Goal: Information Seeking & Learning: Learn about a topic

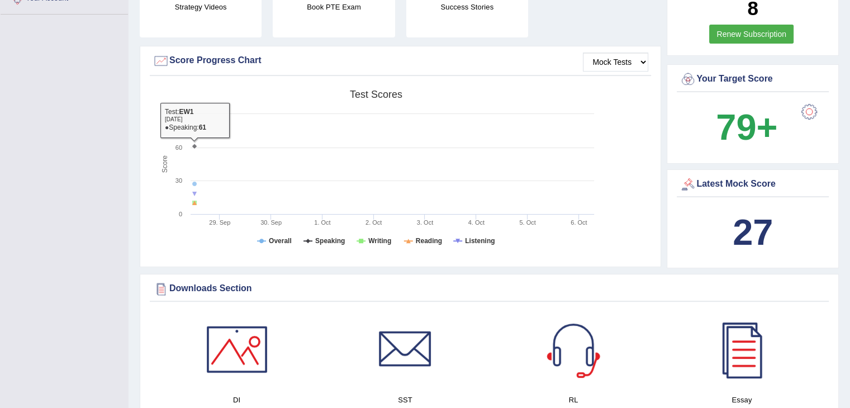
scroll to position [447, 0]
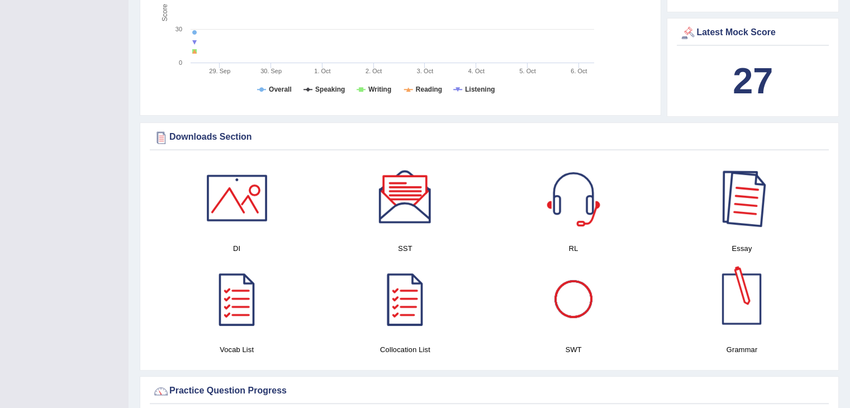
click at [738, 217] on div at bounding box center [741, 198] width 78 height 78
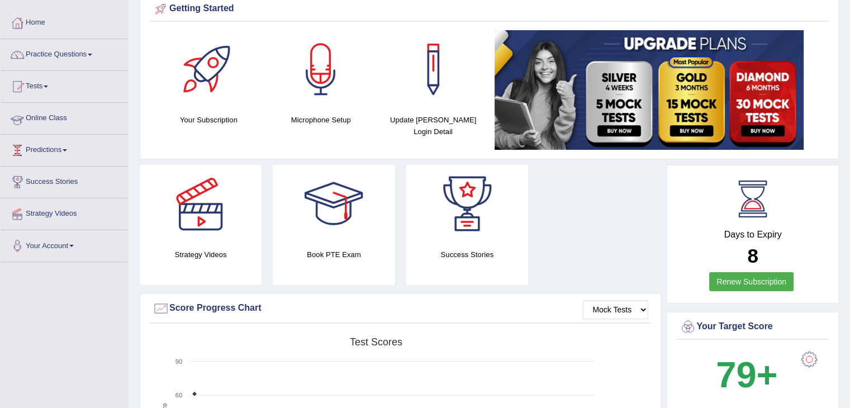
scroll to position [0, 0]
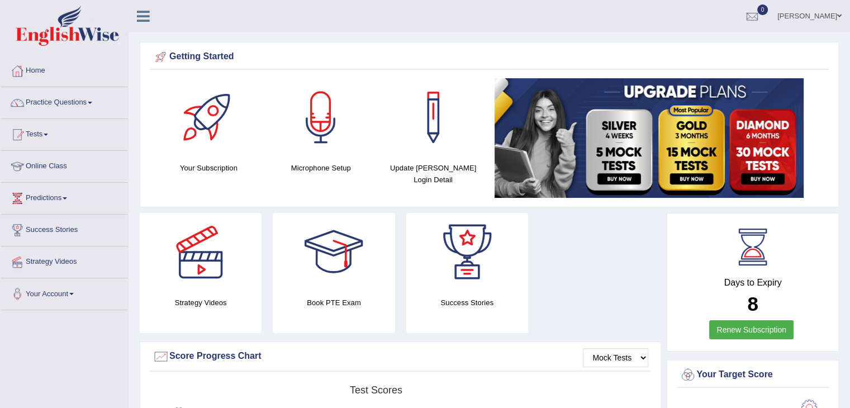
click at [66, 102] on link "Practice Questions" at bounding box center [64, 101] width 127 height 28
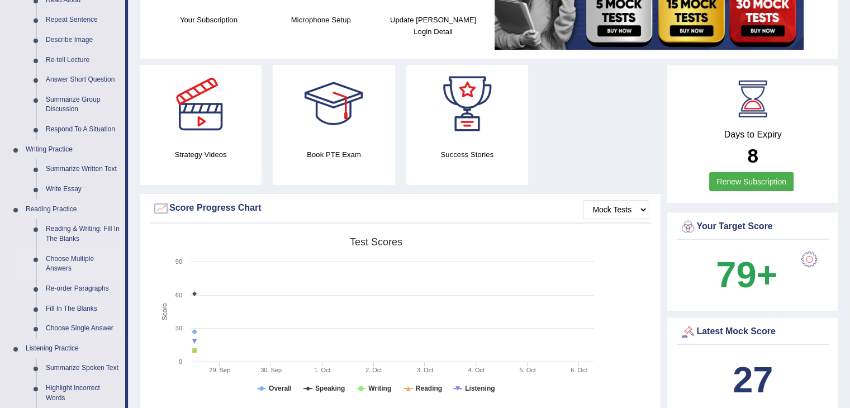
scroll to position [168, 0]
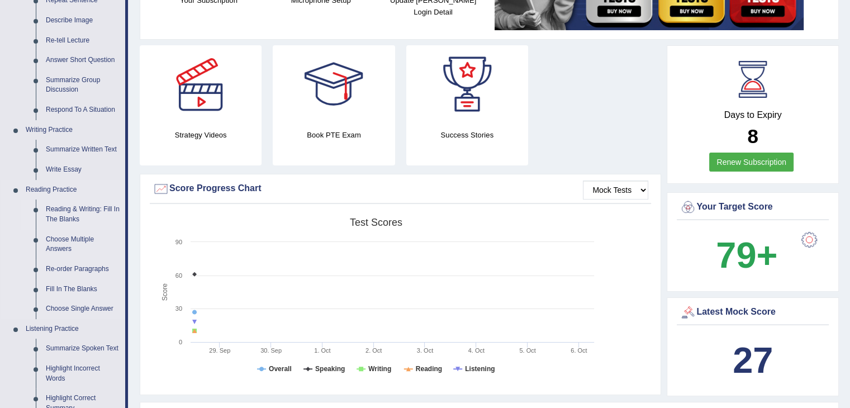
click at [69, 210] on link "Reading & Writing: Fill In The Blanks" at bounding box center [83, 214] width 84 height 30
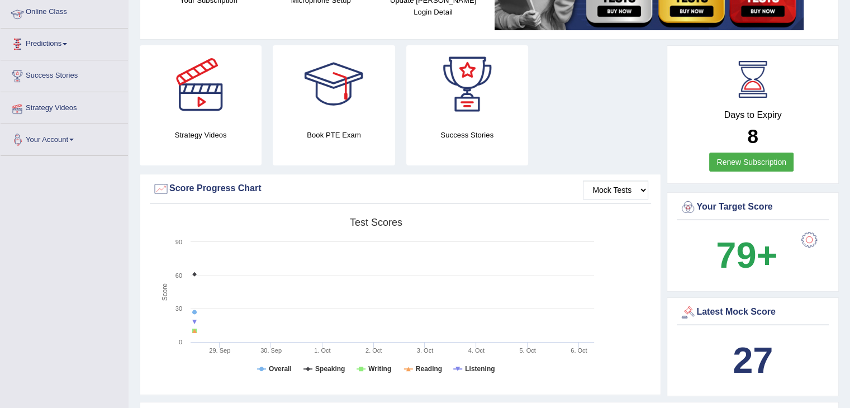
scroll to position [291, 0]
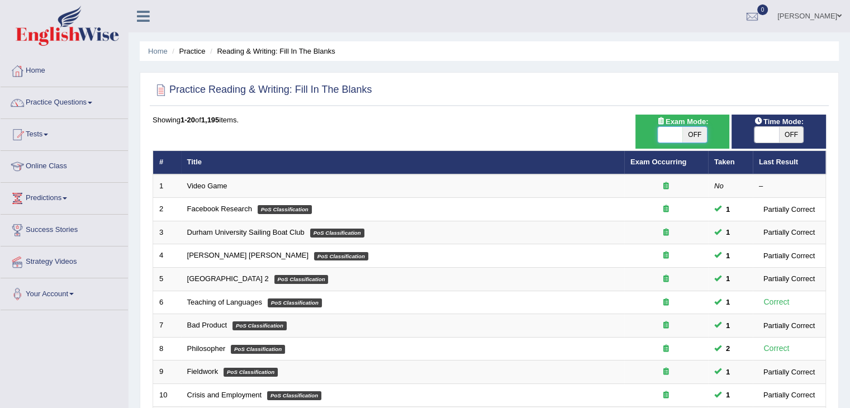
click at [674, 136] on span at bounding box center [669, 135] width 25 height 16
checkbox input "true"
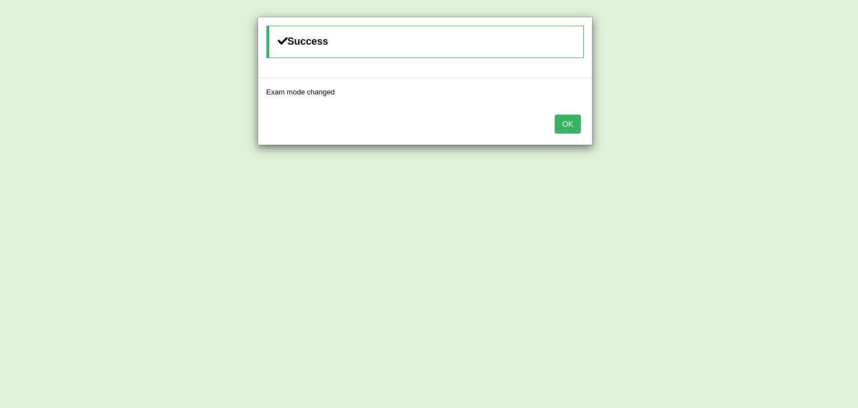
click at [566, 122] on button "OK" at bounding box center [568, 124] width 26 height 19
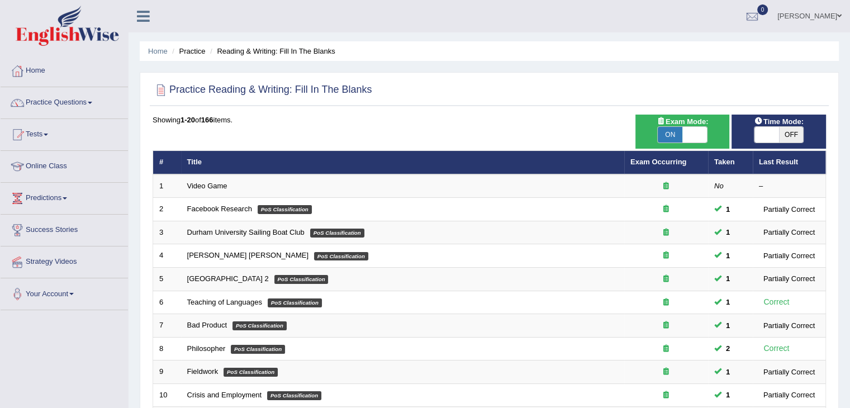
click at [764, 136] on span at bounding box center [766, 135] width 25 height 16
checkbox input "true"
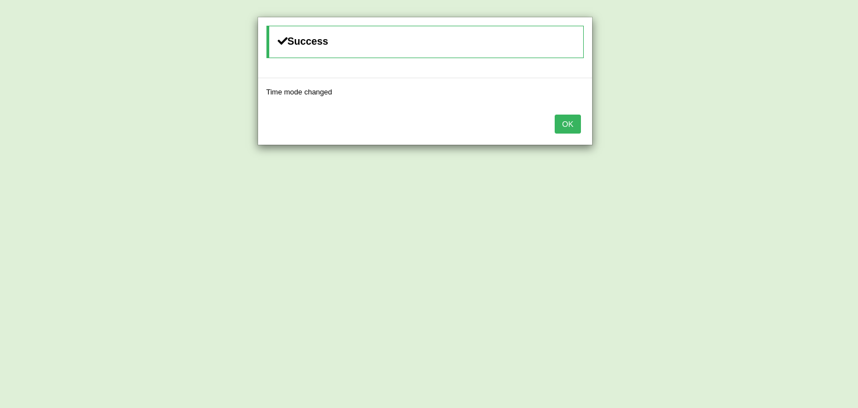
click at [574, 125] on button "OK" at bounding box center [568, 124] width 26 height 19
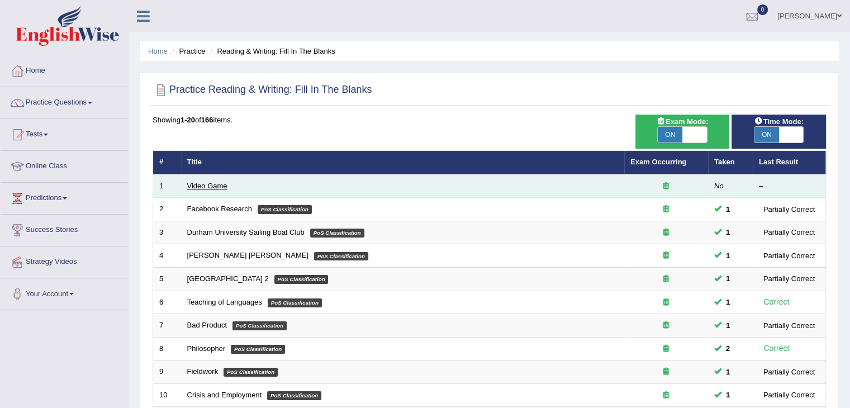
click at [206, 183] on link "Video Game" at bounding box center [207, 186] width 40 height 8
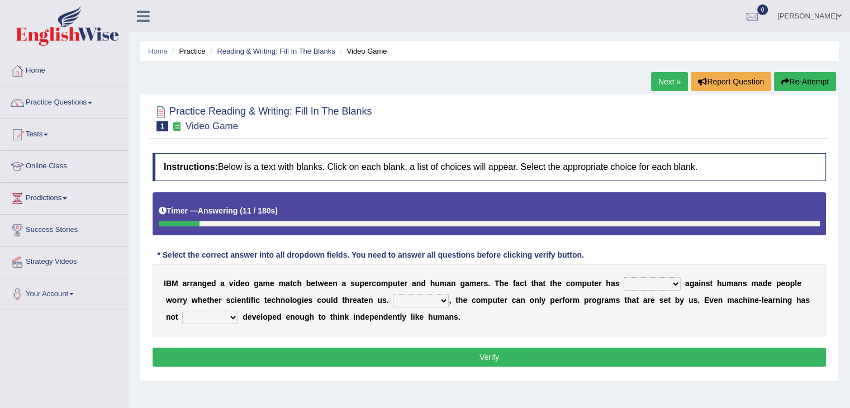
click at [630, 287] on select "competed fought acted challenged" at bounding box center [651, 283] width 57 height 13
select select "challenged"
click at [623, 277] on select "competed fought acted challenged" at bounding box center [651, 283] width 57 height 13
click at [423, 305] on select "Moreover However Thus So" at bounding box center [421, 300] width 56 height 13
select select "So"
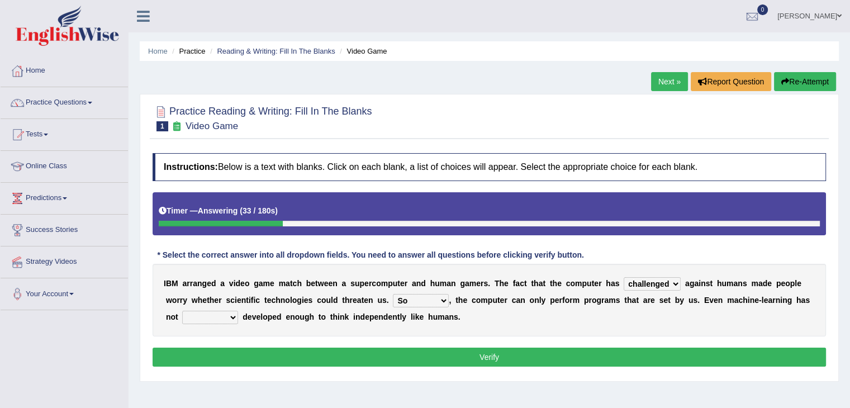
click at [393, 294] on select "Moreover However Thus So" at bounding box center [421, 300] width 56 height 13
click at [208, 320] on select "yet still only just" at bounding box center [210, 317] width 56 height 13
select select "yet"
click at [182, 311] on select "yet still only just" at bounding box center [210, 317] width 56 height 13
click at [509, 351] on button "Verify" at bounding box center [488, 356] width 673 height 19
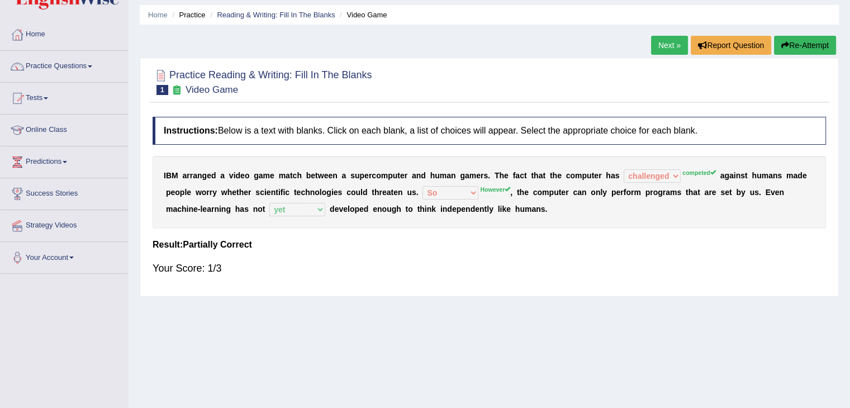
scroll to position [56, 0]
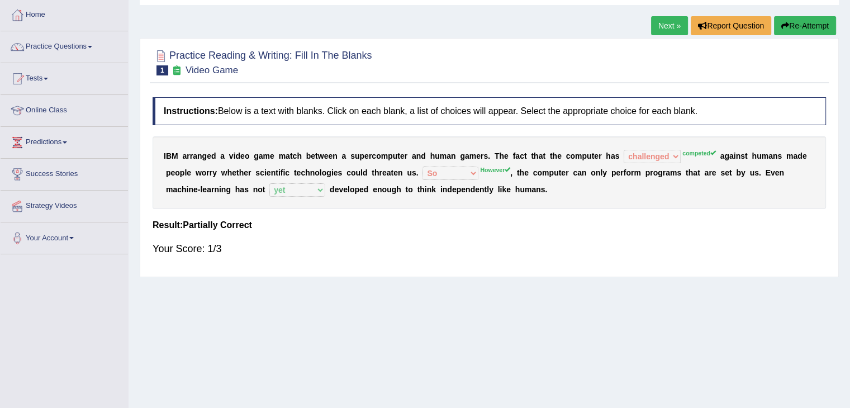
click at [676, 25] on link "Next »" at bounding box center [669, 25] width 37 height 19
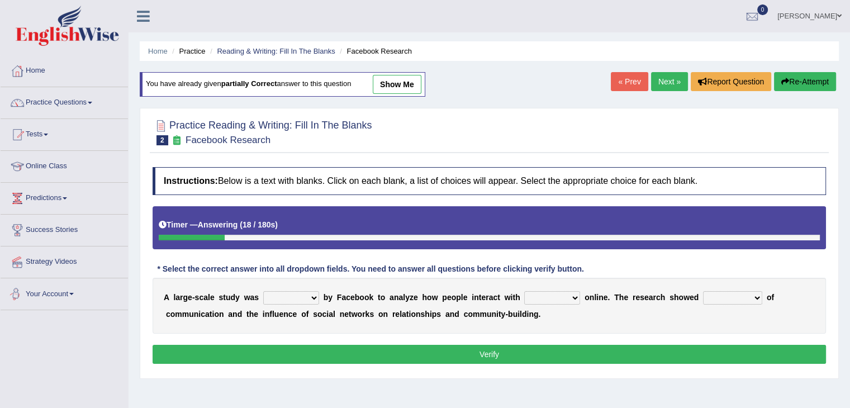
click at [288, 294] on select "surveyed had asked made" at bounding box center [291, 297] width 56 height 13
select select "made"
click at [263, 291] on select "surveyed had asked made" at bounding box center [291, 297] width 56 height 13
click at [542, 297] on select "together all each other another" at bounding box center [552, 297] width 56 height 13
select select "each other"
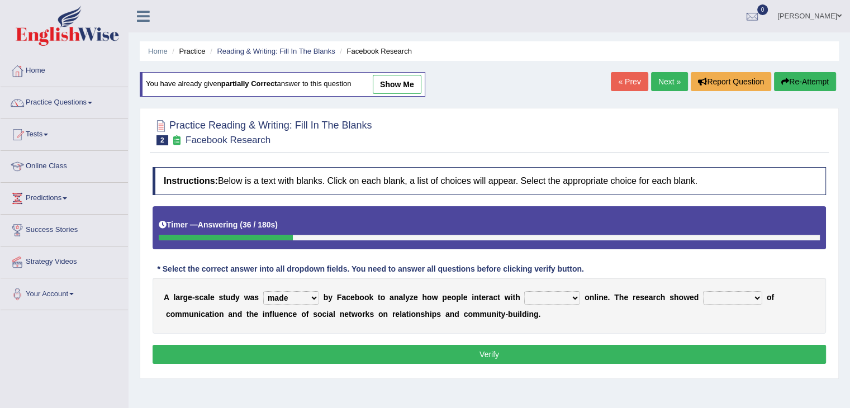
click at [524, 291] on select "together all each other another" at bounding box center [552, 297] width 56 height 13
click at [712, 295] on select "advantages standards fellowships patterns" at bounding box center [732, 297] width 59 height 13
select select "patterns"
click at [703, 291] on select "advantages standards fellowships patterns" at bounding box center [732, 297] width 59 height 13
click at [546, 354] on button "Verify" at bounding box center [488, 354] width 673 height 19
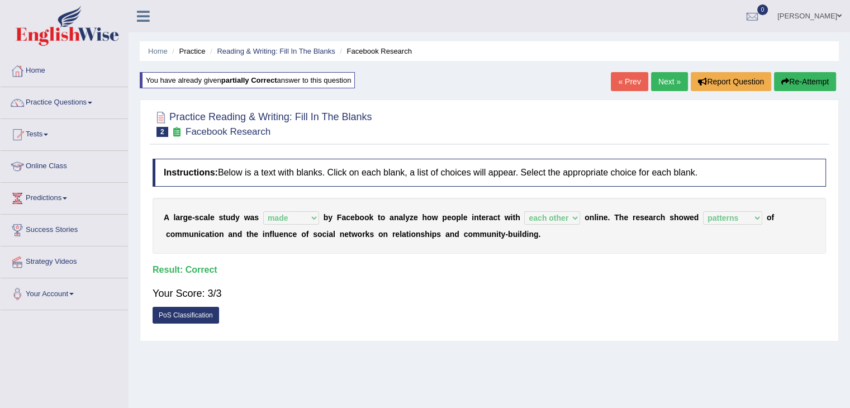
click at [672, 83] on link "Next »" at bounding box center [669, 81] width 37 height 19
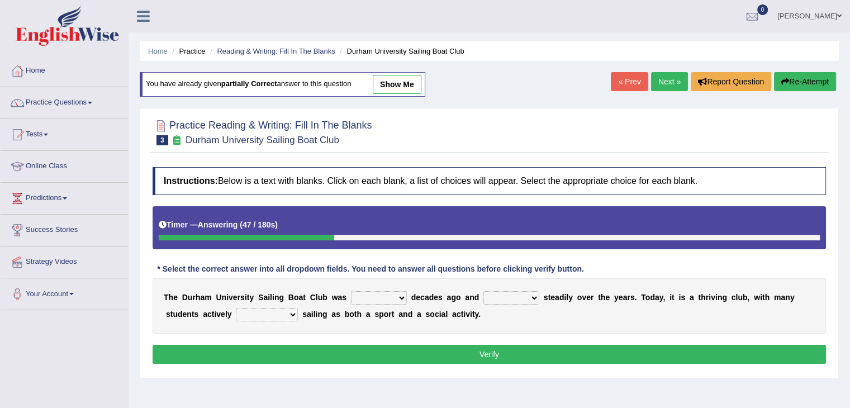
click at [375, 294] on select "found fund founded find" at bounding box center [379, 297] width 56 height 13
select select "founded"
click at [351, 291] on select "found fund founded find" at bounding box center [379, 297] width 56 height 13
click at [498, 296] on select "grow growing has grown grown" at bounding box center [511, 297] width 56 height 13
select select "growing"
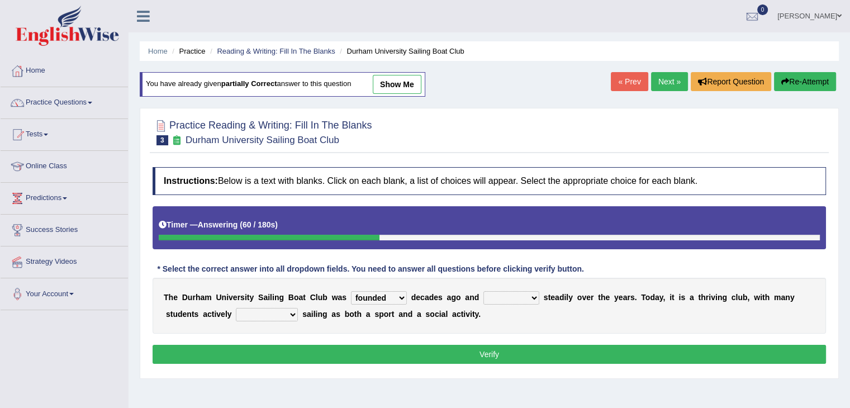
click at [483, 291] on select "grow growing has grown grown" at bounding box center [511, 297] width 56 height 13
click at [258, 312] on select "enjoy enjoyed are enjoying enjoying" at bounding box center [267, 314] width 62 height 13
select select "enjoying"
click at [236, 308] on select "enjoy enjoyed are enjoying enjoying" at bounding box center [267, 314] width 62 height 13
click at [326, 342] on div "Instructions: Below is a text with blanks. Click on each blank, a list of choic…" at bounding box center [489, 266] width 679 height 211
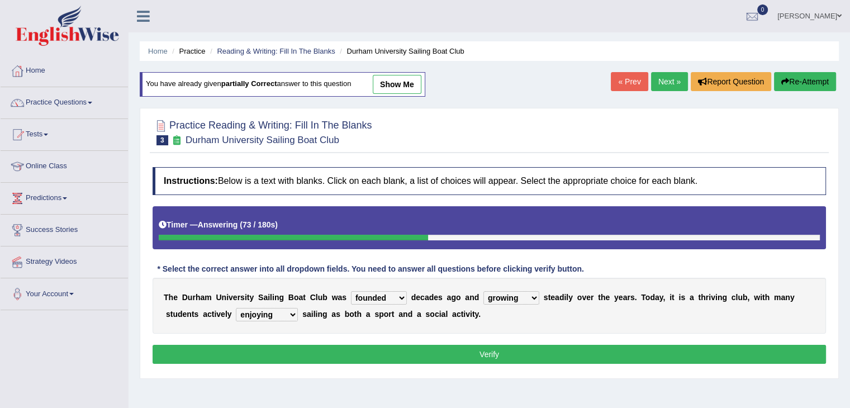
click at [325, 347] on button "Verify" at bounding box center [488, 354] width 673 height 19
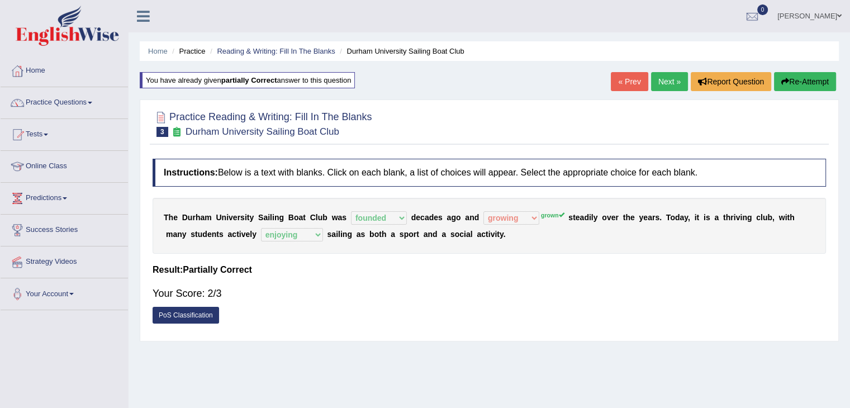
click at [669, 84] on link "Next »" at bounding box center [669, 81] width 37 height 19
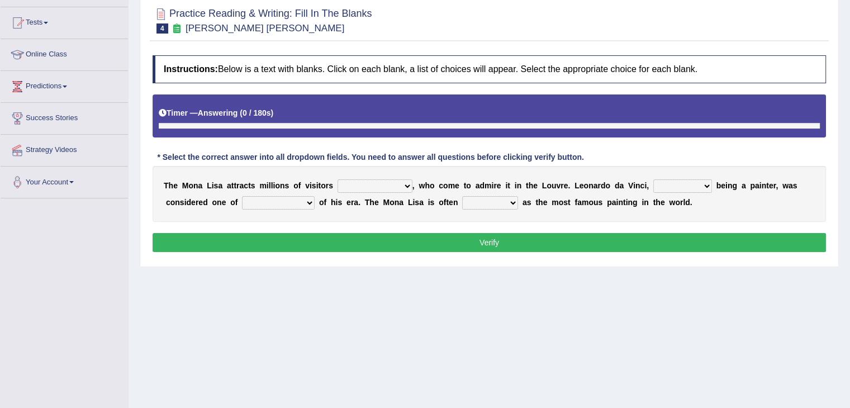
scroll to position [126, 0]
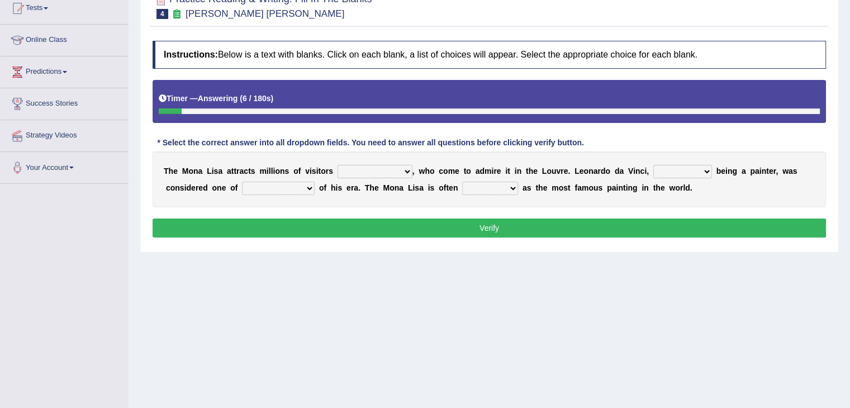
click at [369, 168] on select "around the year the all year all year round per year" at bounding box center [374, 171] width 75 height 13
select select "around the year"
click at [337, 165] on select "around the year the all year all year round per year" at bounding box center [374, 171] width 75 height 13
click at [662, 168] on select "rather than as much as as well as as long as" at bounding box center [682, 171] width 59 height 13
click at [653, 165] on select "rather than as much as as well as as long as" at bounding box center [682, 171] width 59 height 13
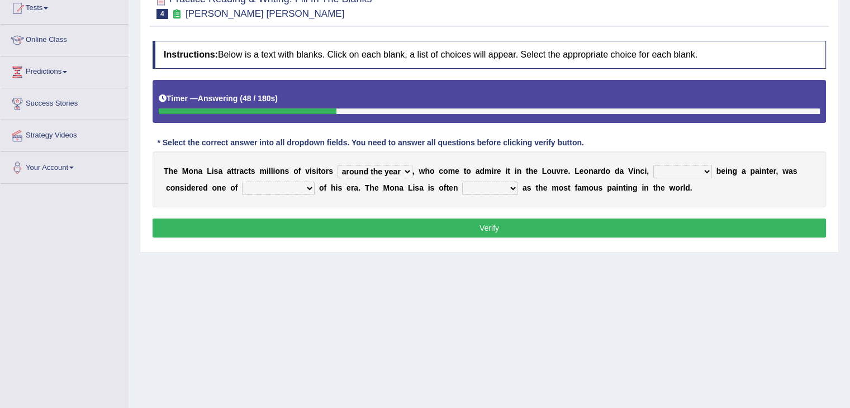
click at [276, 184] on select "better artists artist the better artist the best artists" at bounding box center [278, 188] width 73 height 13
click at [242, 182] on select "better artists artist the better artist the best artists" at bounding box center [278, 188] width 73 height 13
click at [298, 188] on select "better artists artist the better artist the best artists" at bounding box center [278, 188] width 73 height 13
click at [242, 182] on select "better artists artist the better artist the best artists" at bounding box center [278, 188] width 73 height 13
click at [305, 186] on select "better artists artist the better artist the best artists" at bounding box center [278, 188] width 73 height 13
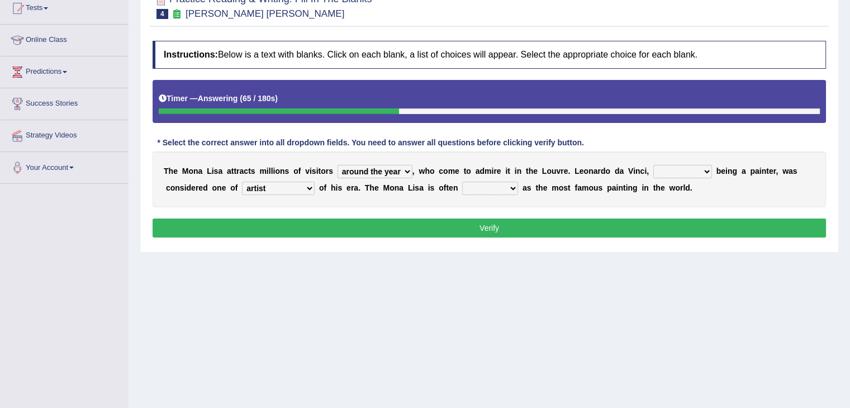
select select "the best artists"
click at [242, 182] on select "better artists artist the better artist the best artists" at bounding box center [278, 188] width 73 height 13
click at [466, 184] on select "classified suggested predicted described" at bounding box center [490, 188] width 56 height 13
select select "described"
click at [462, 182] on select "classified suggested predicted described" at bounding box center [490, 188] width 56 height 13
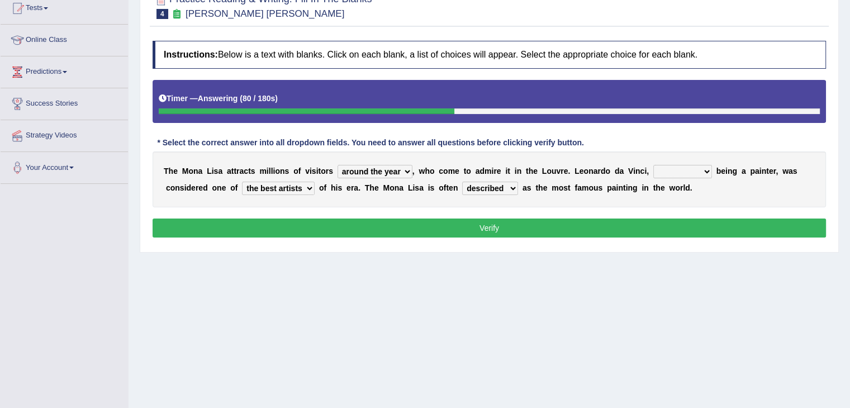
click at [478, 224] on button "Verify" at bounding box center [488, 227] width 673 height 19
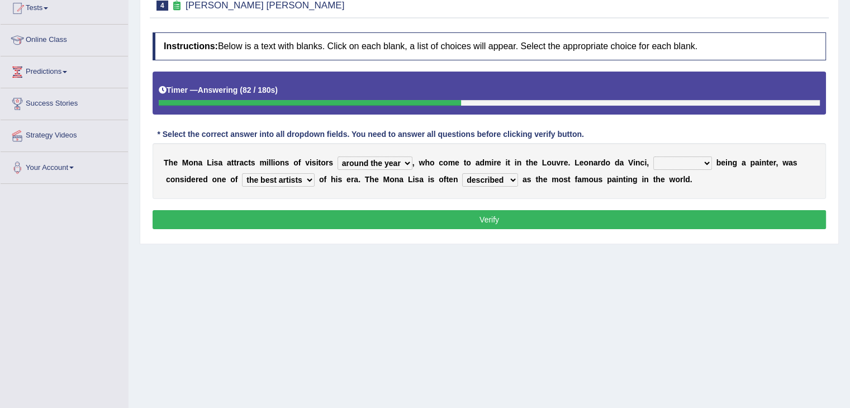
click at [668, 161] on select "rather than as much as as well as as long as" at bounding box center [682, 162] width 59 height 13
select select "rather than"
click at [653, 156] on select "rather than as much as as well as as long as" at bounding box center [682, 162] width 59 height 13
click at [561, 212] on button "Verify" at bounding box center [488, 219] width 673 height 19
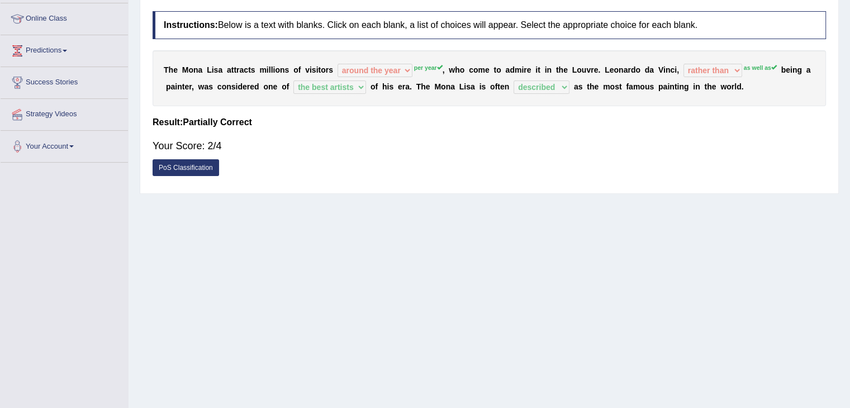
scroll to position [67, 0]
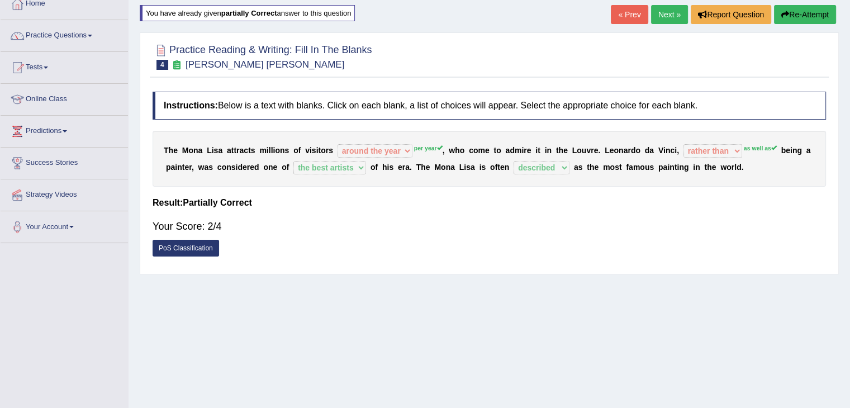
click at [668, 14] on link "Next »" at bounding box center [669, 14] width 37 height 19
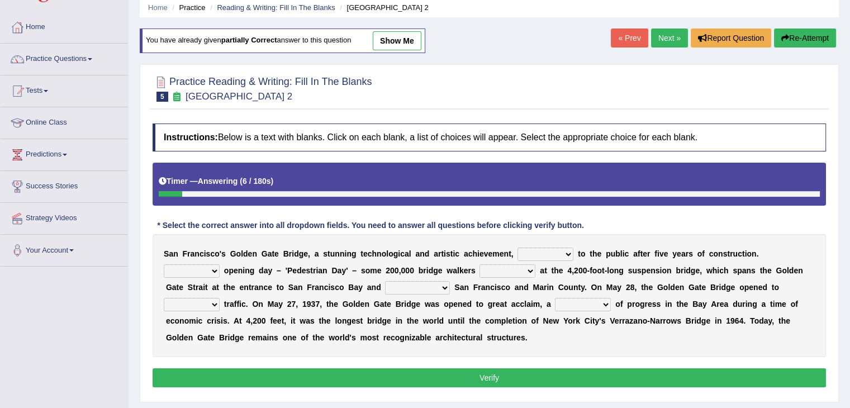
scroll to position [56, 0]
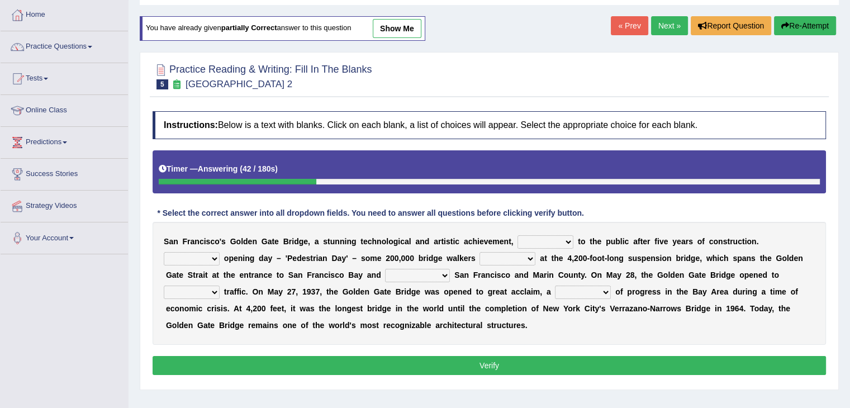
click at [525, 242] on select "opens closes appears equals" at bounding box center [545, 241] width 56 height 13
select select "opens"
click at [517, 235] on select "opens closes appears equals" at bounding box center [545, 241] width 56 height 13
click at [193, 257] on select "On During Since When" at bounding box center [192, 258] width 56 height 13
select select "On"
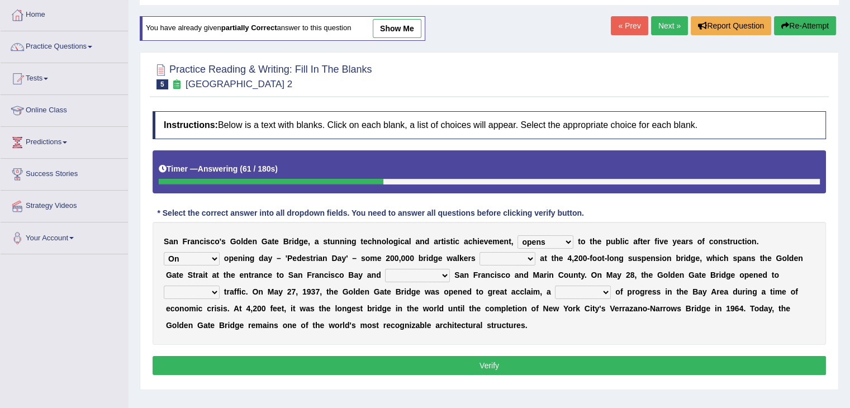
click at [164, 252] on select "On During Since When" at bounding box center [192, 258] width 56 height 13
click at [491, 260] on select "stationed looked marveled laughed" at bounding box center [507, 258] width 56 height 13
click at [479, 252] on select "stationed looked marveled laughed" at bounding box center [507, 258] width 56 height 13
click at [514, 259] on select "stationed looked marveled laughed" at bounding box center [507, 258] width 56 height 13
click at [479, 252] on select "stationed looked marveled laughed" at bounding box center [507, 258] width 56 height 13
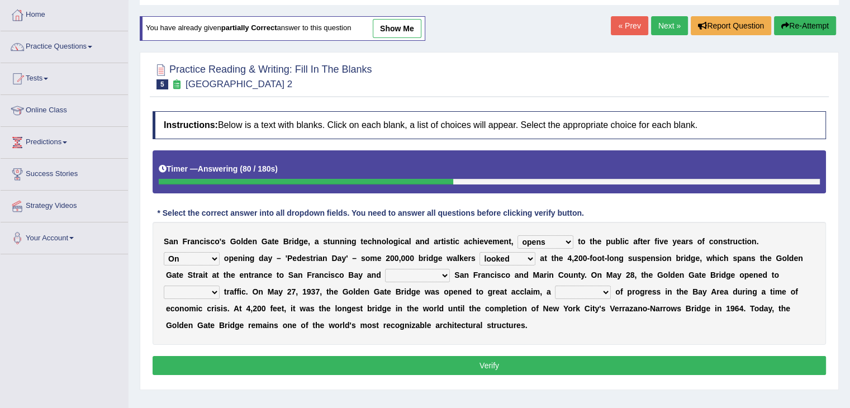
click at [509, 259] on select "stationed looked marveled laughed" at bounding box center [507, 258] width 56 height 13
select select "stationed"
click at [479, 252] on select "stationed looked marveled laughed" at bounding box center [507, 258] width 56 height 13
click at [387, 273] on select "separates connects channels differentiates" at bounding box center [417, 275] width 65 height 13
select select "connects"
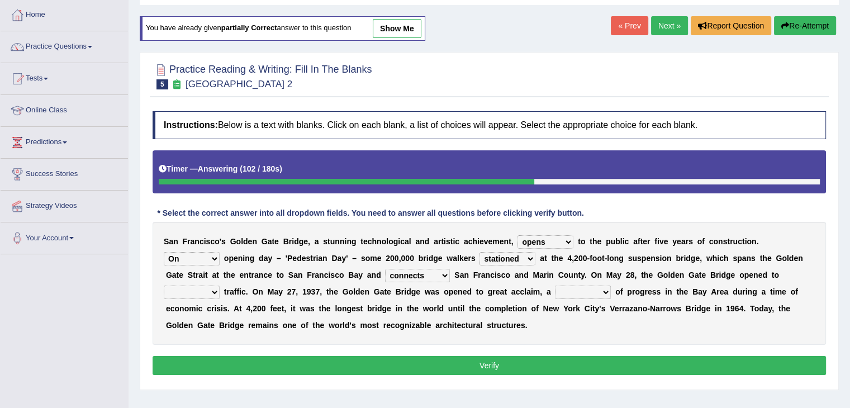
click at [385, 269] on select "separates connects channels differentiates" at bounding box center [417, 275] width 65 height 13
click at [185, 293] on select "aquatic vehicular airborne watertight" at bounding box center [192, 291] width 56 height 13
select select "vehicular"
click at [164, 285] on select "aquatic vehicular airborne watertight" at bounding box center [192, 291] width 56 height 13
click at [569, 291] on select "denial symbol technique yield" at bounding box center [583, 291] width 56 height 13
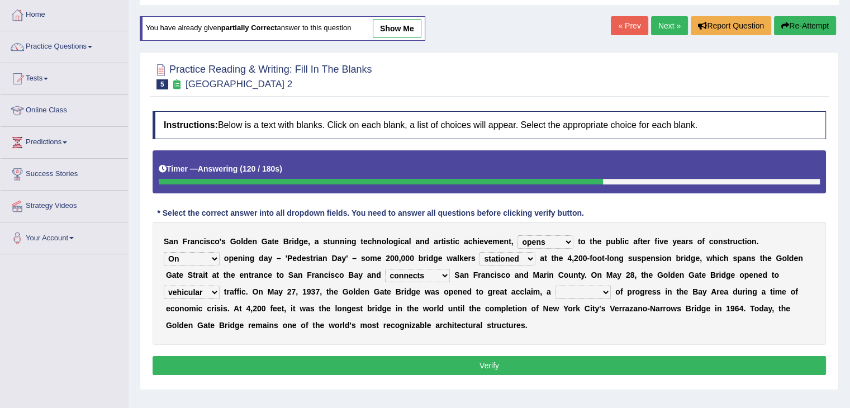
select select "symbol"
click at [555, 285] on select "denial symbol technique yield" at bounding box center [583, 291] width 56 height 13
click at [446, 362] on button "Verify" at bounding box center [488, 365] width 673 height 19
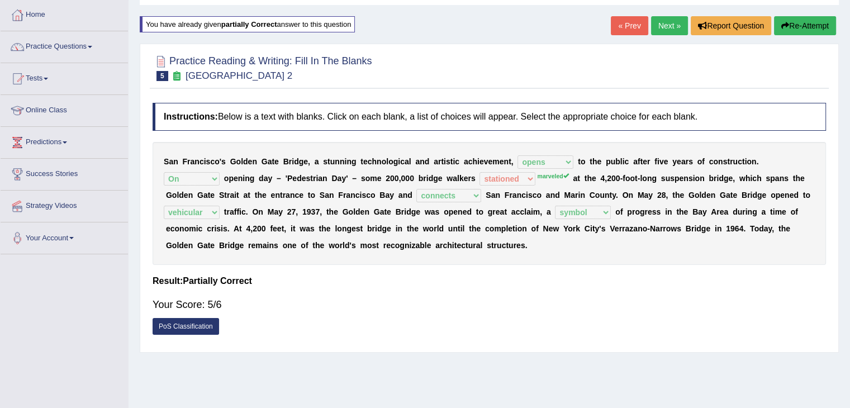
click at [657, 28] on link "Next »" at bounding box center [669, 25] width 37 height 19
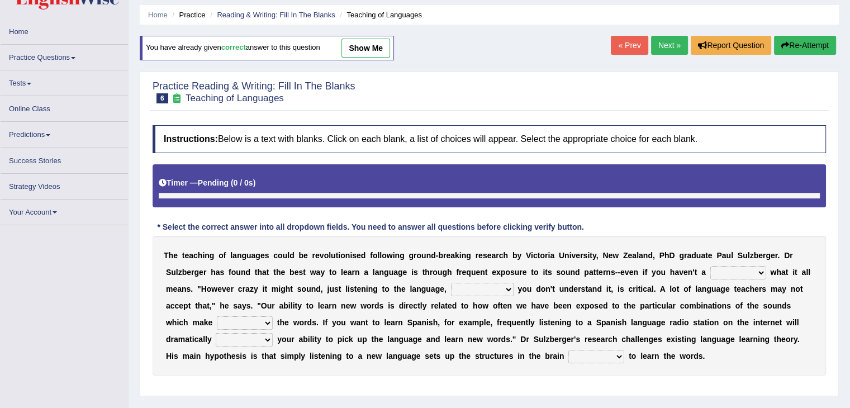
scroll to position [56, 0]
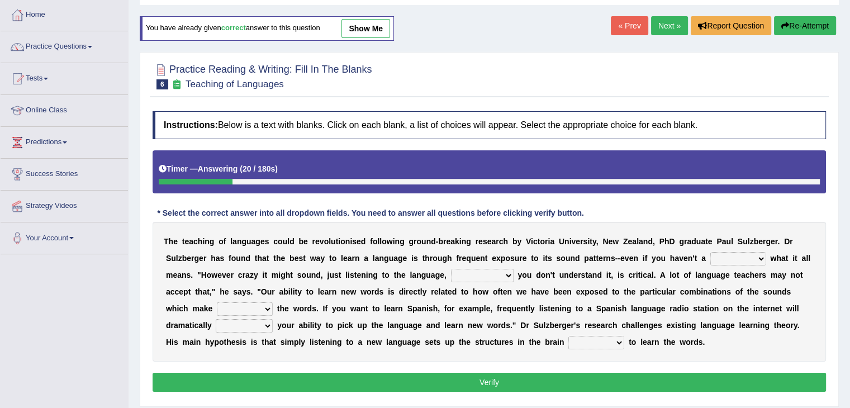
click at [736, 259] on select "dew claw clue due" at bounding box center [738, 258] width 56 height 13
select select "clue"
click at [710, 252] on select "dew claw clue due" at bounding box center [738, 258] width 56 height 13
click at [474, 273] on select "but also all together even though if so" at bounding box center [482, 275] width 63 height 13
select select "but also"
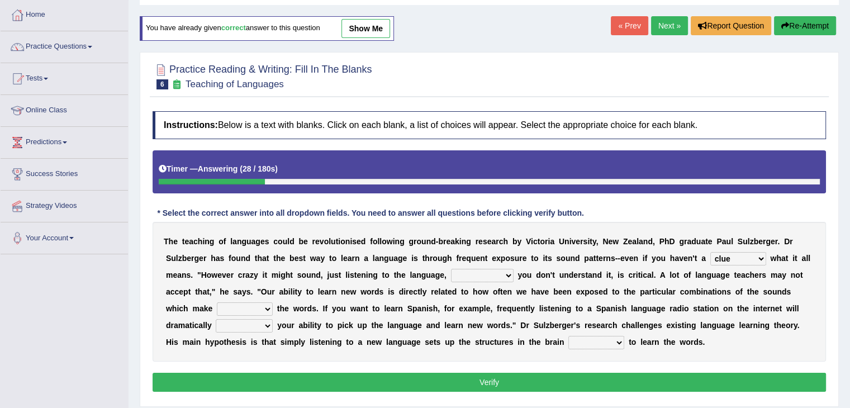
click at [451, 269] on select "but also all together even though if so" at bounding box center [482, 275] width 63 height 13
click at [238, 309] on select "down up of on" at bounding box center [245, 308] width 56 height 13
select select "up"
click at [217, 302] on select "down up of on" at bounding box center [245, 308] width 56 height 13
click at [235, 326] on select "evaluate exaggerate describe boost" at bounding box center [244, 325] width 57 height 13
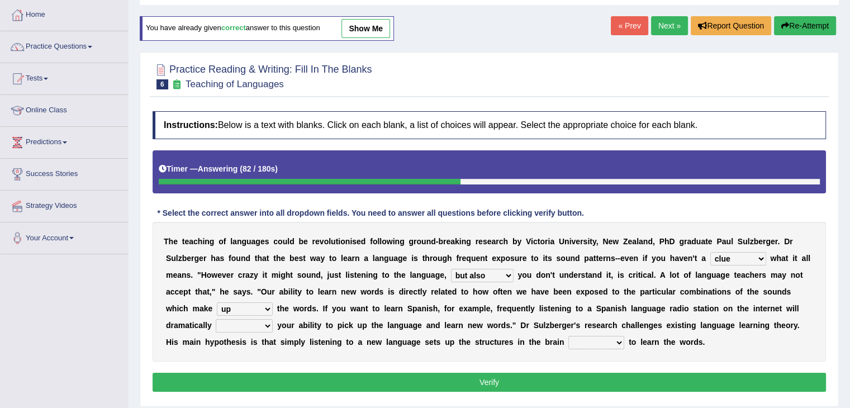
select select "boost"
click at [216, 319] on select "evaluate exaggerate describe boost" at bounding box center [244, 325] width 57 height 13
click at [599, 341] on select "requiring required directed to require" at bounding box center [596, 342] width 56 height 13
select select "required"
click at [568, 336] on select "requiring required directed to require" at bounding box center [596, 342] width 56 height 13
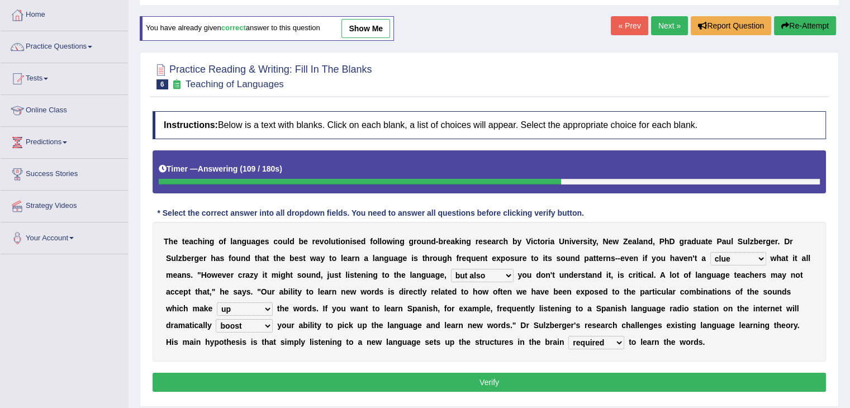
click at [521, 374] on button "Verify" at bounding box center [488, 382] width 673 height 19
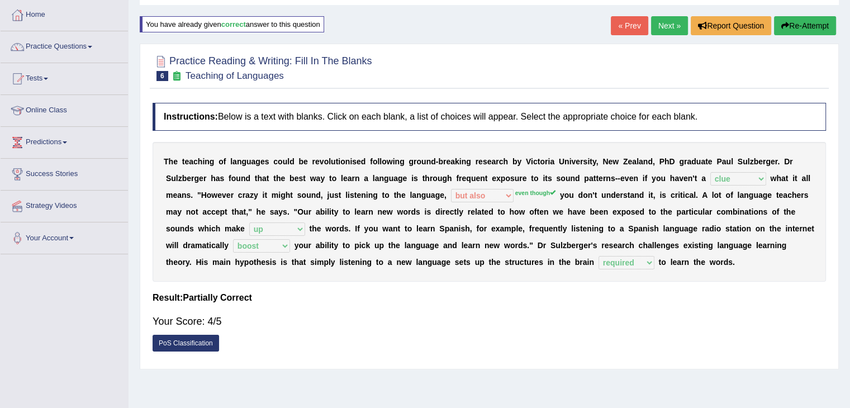
click at [663, 23] on link "Next »" at bounding box center [669, 25] width 37 height 19
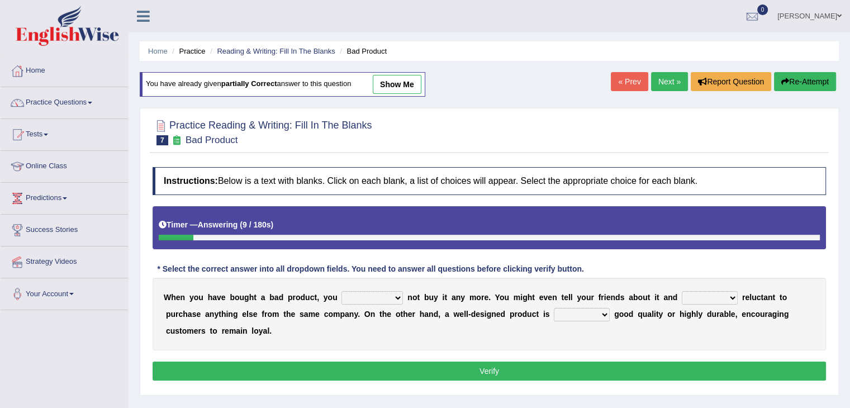
click at [355, 297] on select "would have should have should" at bounding box center [371, 297] width 61 height 13
select select "should"
click at [341, 291] on select "would have should have should" at bounding box center [371, 297] width 61 height 13
click at [698, 297] on select "is are be being" at bounding box center [709, 297] width 56 height 13
select select "being"
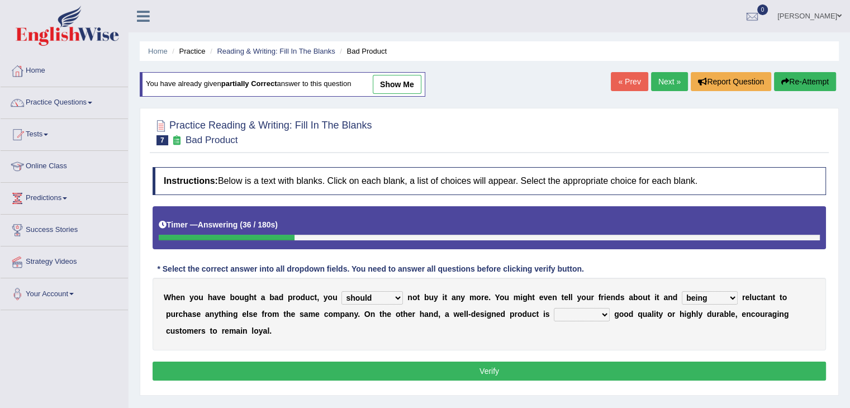
click at [681, 291] on select "is are be being" at bounding box center [709, 297] width 56 height 13
click at [575, 311] on select "both also neither either" at bounding box center [582, 314] width 56 height 13
click at [554, 308] on select "both also neither either" at bounding box center [582, 314] width 56 height 13
click at [585, 315] on select "both also neither either" at bounding box center [582, 314] width 56 height 13
select select "either"
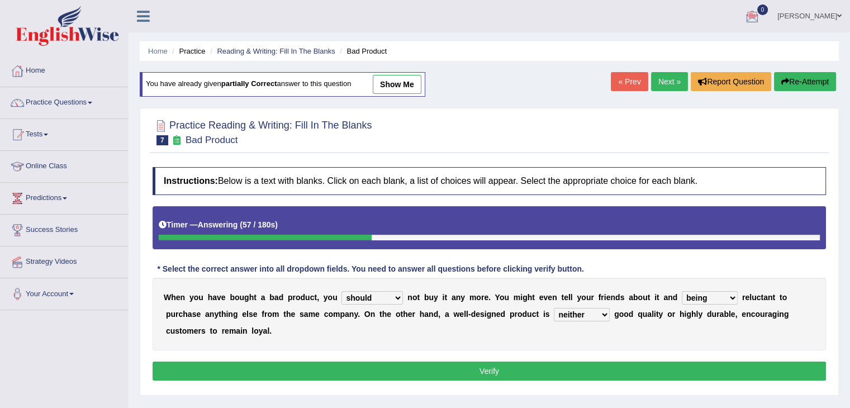
click at [554, 308] on select "both also neither either" at bounding box center [582, 314] width 56 height 13
click at [493, 366] on button "Verify" at bounding box center [488, 370] width 673 height 19
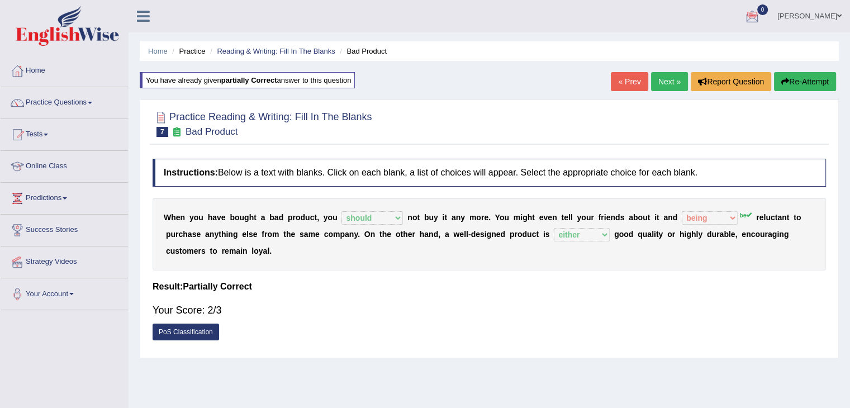
click at [666, 83] on link "Next »" at bounding box center [669, 81] width 37 height 19
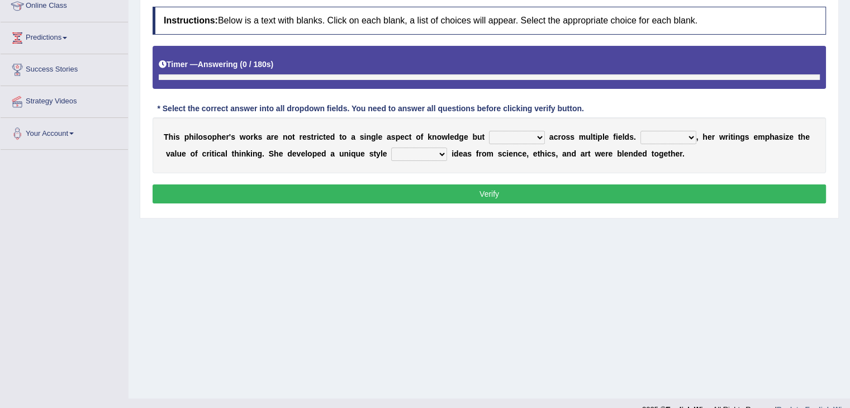
scroll to position [179, 0]
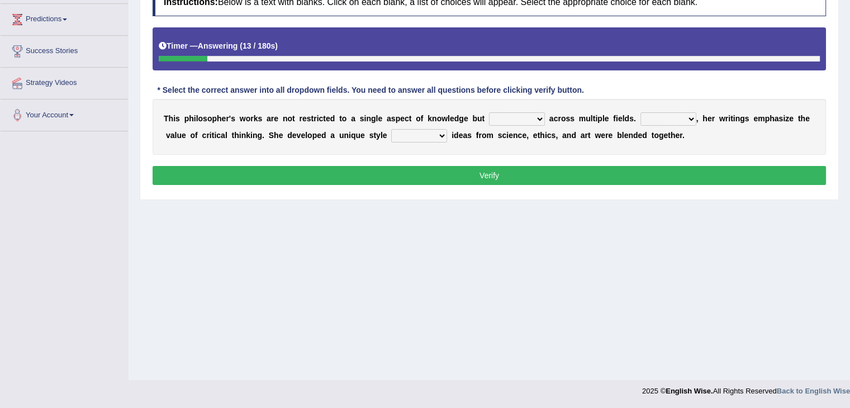
click at [505, 117] on select "constrain contain assemble extend" at bounding box center [517, 118] width 56 height 13
select select "extend"
click at [489, 112] on select "constrain contain assemble extend" at bounding box center [517, 118] width 56 height 13
click at [666, 119] on select "Rather So Moreover Likely" at bounding box center [668, 118] width 56 height 13
select select "So"
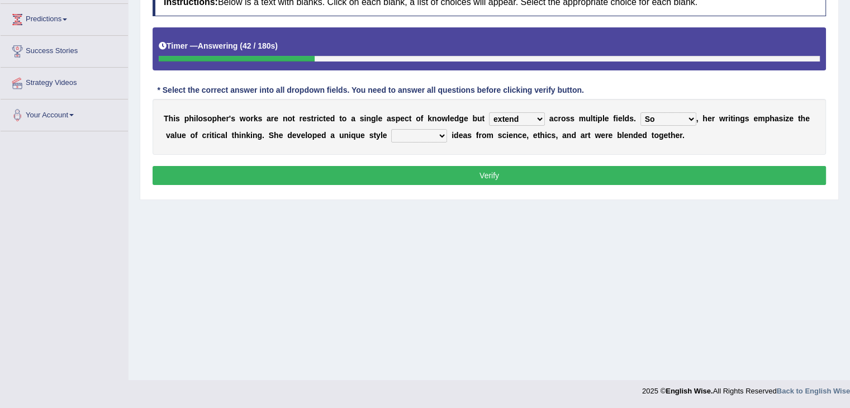
click at [640, 112] on select "Rather So Moreover Likely" at bounding box center [668, 118] width 56 height 13
click at [430, 135] on select "in that that which in which" at bounding box center [419, 135] width 56 height 13
select select "that"
click at [391, 129] on select "in that that which in which" at bounding box center [419, 135] width 56 height 13
click at [416, 173] on button "Verify" at bounding box center [488, 175] width 673 height 19
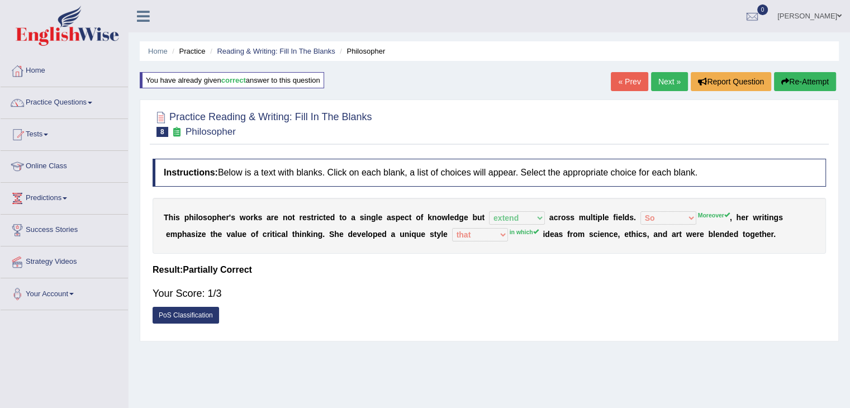
scroll to position [0, 0]
click at [674, 85] on link "Next »" at bounding box center [669, 81] width 37 height 19
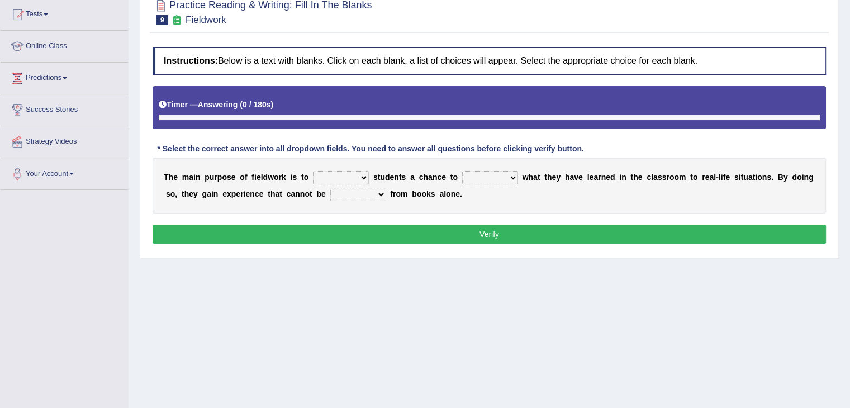
scroll to position [121, 0]
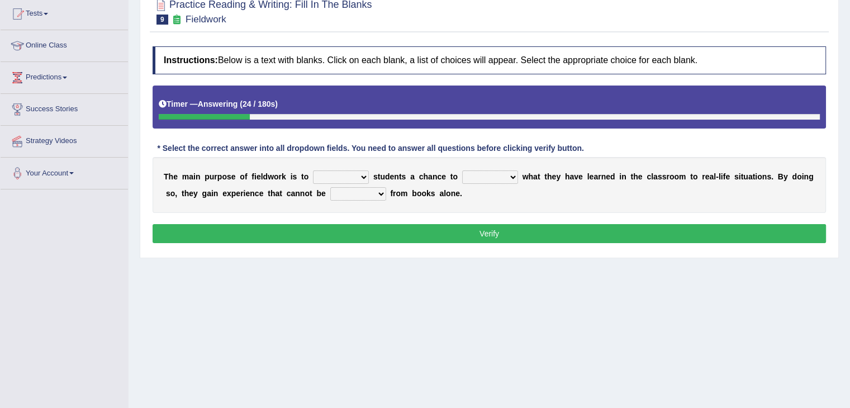
click at [336, 165] on div "T h e m a i n p u r p o s e o f f i e l d w o r k i s t o resemble stow rave of…" at bounding box center [488, 185] width 673 height 56
click at [336, 173] on select "resemble stow rave offer" at bounding box center [341, 176] width 56 height 13
select select "resemble"
click at [313, 170] on select "resemble stow rave offer" at bounding box center [341, 176] width 56 height 13
click at [488, 174] on select "compare align apply dismount" at bounding box center [490, 176] width 56 height 13
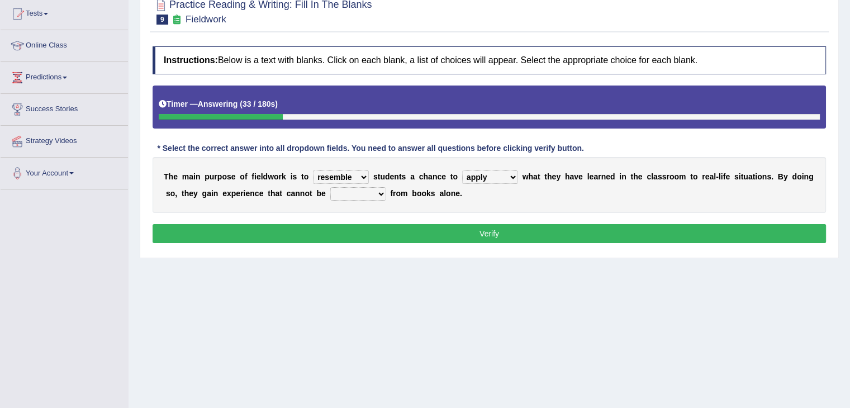
click at [462, 170] on select "compare align apply dismount" at bounding box center [490, 176] width 56 height 13
click at [496, 176] on select "compare align apply dismount" at bounding box center [490, 176] width 56 height 13
select select "compare"
click at [462, 170] on select "compare align apply dismount" at bounding box center [490, 176] width 56 height 13
click at [352, 190] on select "originated prepared obtained touted" at bounding box center [358, 193] width 56 height 13
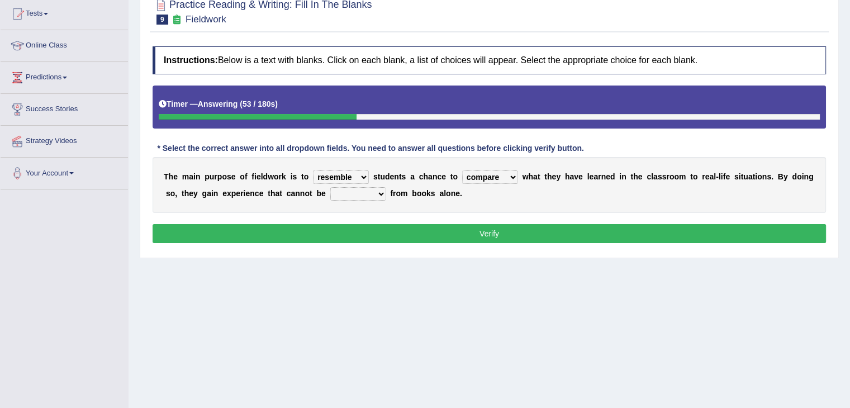
select select "obtained"
click at [330, 187] on select "originated prepared obtained touted" at bounding box center [358, 193] width 56 height 13
click at [393, 227] on button "Verify" at bounding box center [488, 233] width 673 height 19
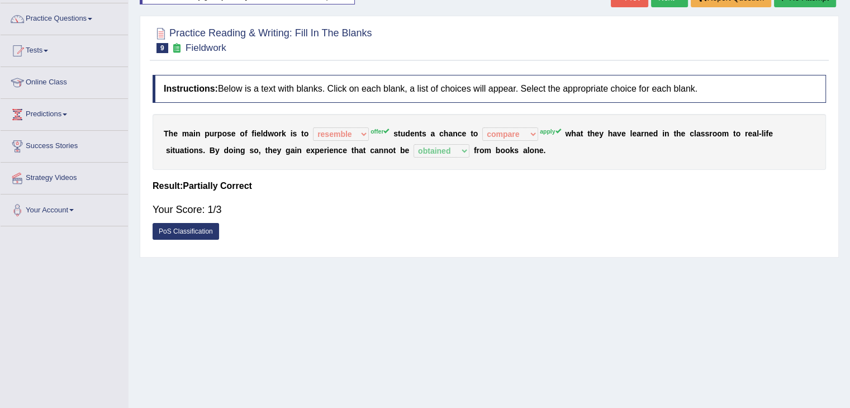
scroll to position [65, 0]
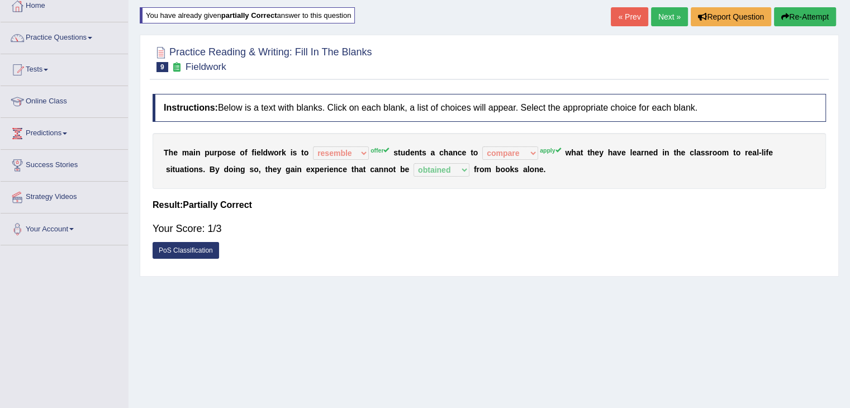
click at [662, 20] on link "Next »" at bounding box center [669, 16] width 37 height 19
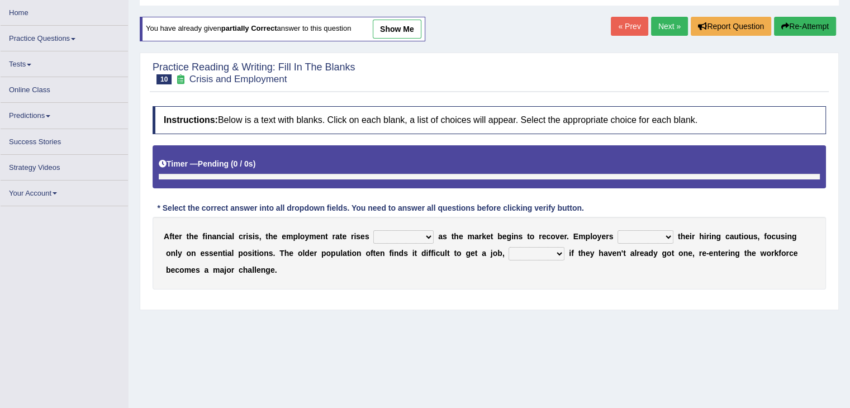
scroll to position [56, 0]
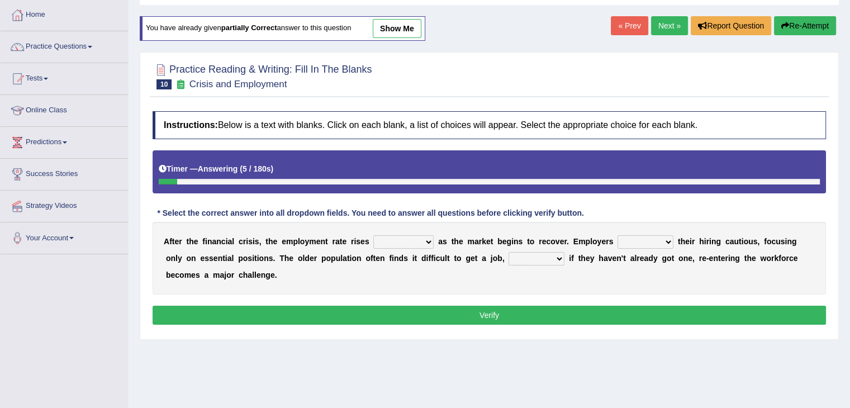
click at [402, 240] on select "normally conversely strenuously sharply" at bounding box center [403, 241] width 60 height 13
select select "normally"
click at [373, 235] on select "normally conversely strenuously sharply" at bounding box center [403, 241] width 60 height 13
click at [621, 238] on select "keeping kept keep are kept" at bounding box center [645, 241] width 56 height 13
select select "are kept"
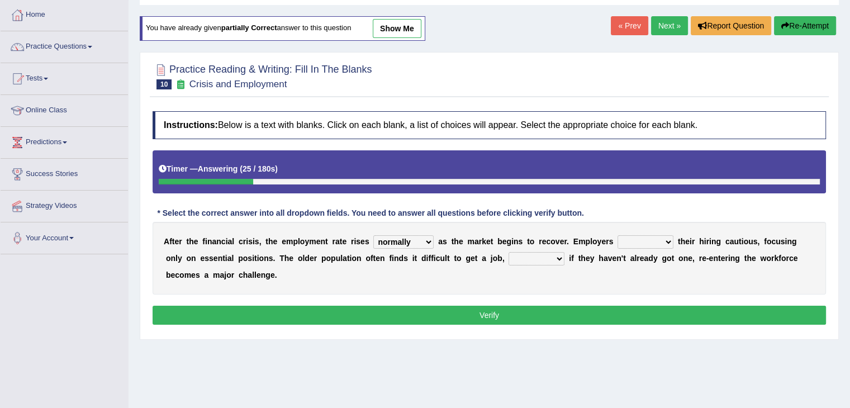
click at [617, 235] on select "keeping kept keep are kept" at bounding box center [645, 241] width 56 height 13
click at [527, 258] on select "although while then because" at bounding box center [536, 258] width 56 height 13
select select "although"
click at [508, 252] on select "although while then because" at bounding box center [536, 258] width 56 height 13
click at [444, 309] on button "Verify" at bounding box center [488, 315] width 673 height 19
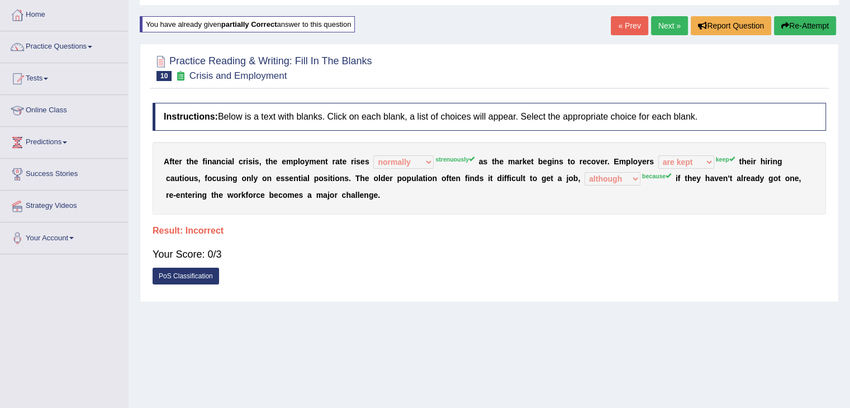
click at [658, 30] on link "Next »" at bounding box center [669, 25] width 37 height 19
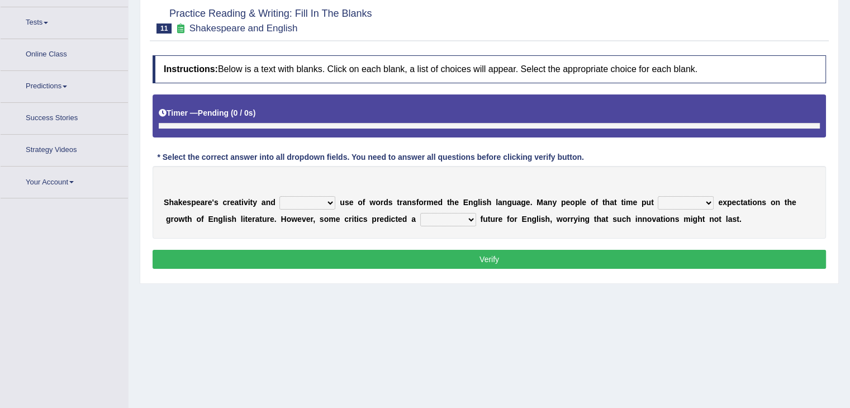
scroll to position [126, 0]
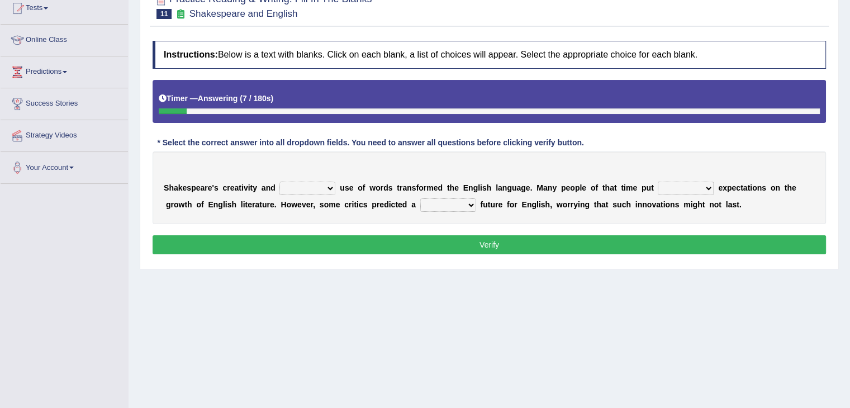
click at [286, 188] on select "idealized intensive fancied inventive" at bounding box center [307, 188] width 56 height 13
select select "idealized"
click at [279, 182] on select "idealized intensive fancied inventive" at bounding box center [307, 188] width 56 height 13
click at [660, 187] on select "wide much high more" at bounding box center [685, 188] width 56 height 13
select select "high"
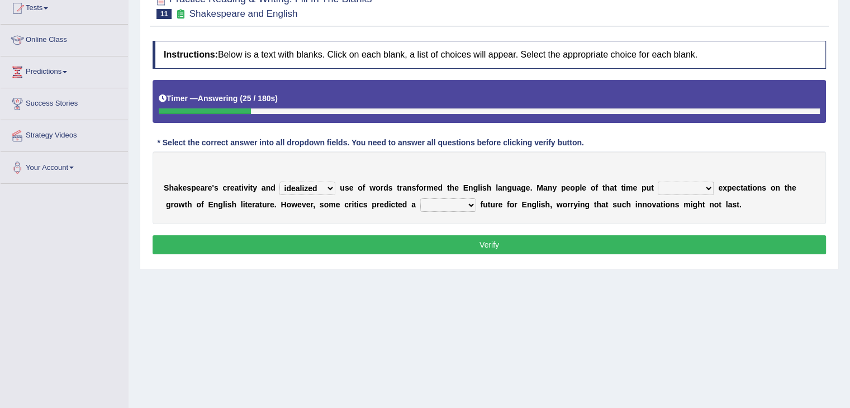
click at [657, 182] on select "wide much high more" at bounding box center [685, 188] width 56 height 13
click at [455, 206] on select "monetary promising irresistible daunting" at bounding box center [448, 204] width 56 height 13
